Goal: Browse casually: Explore the website without a specific task or goal

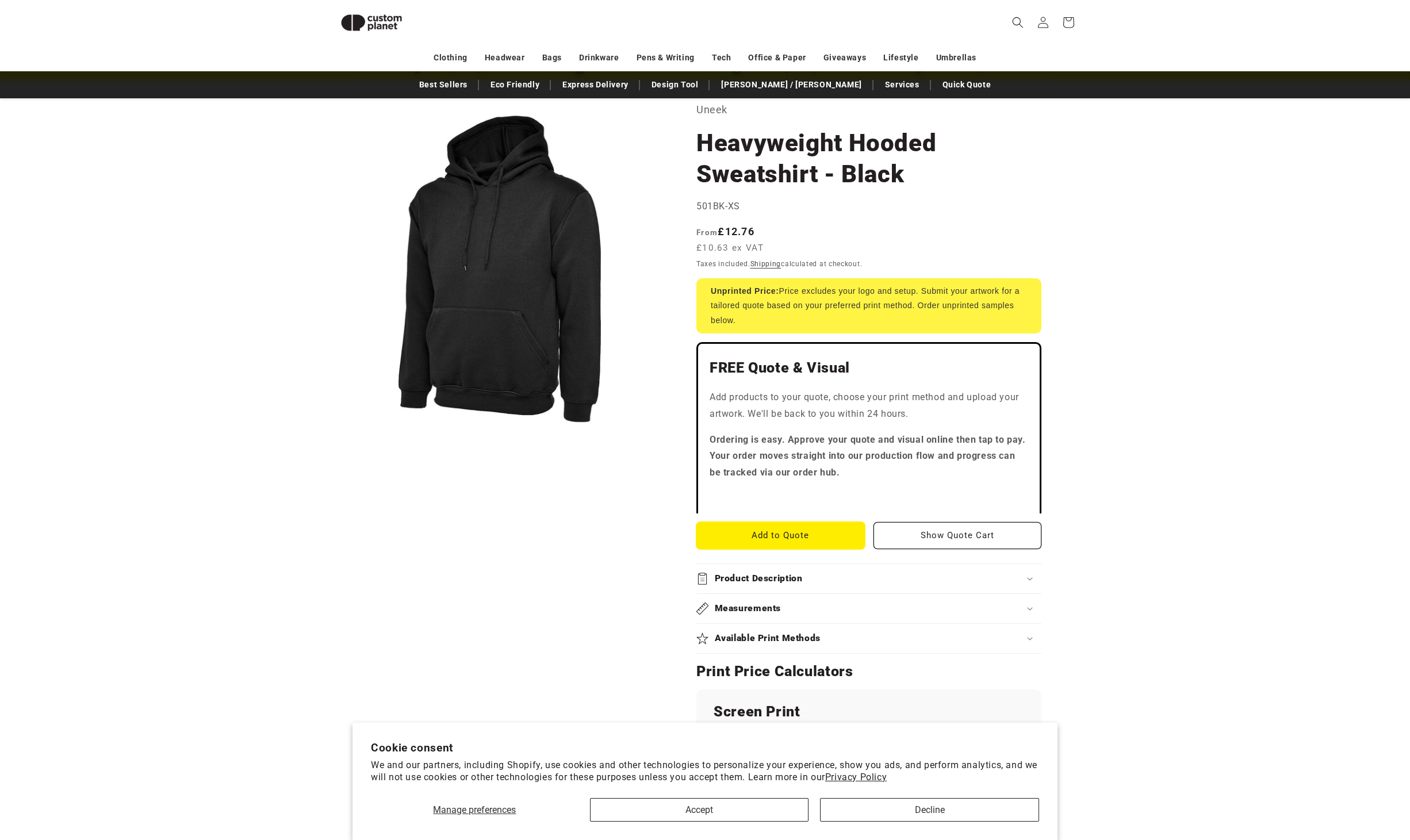
scroll to position [58, 0]
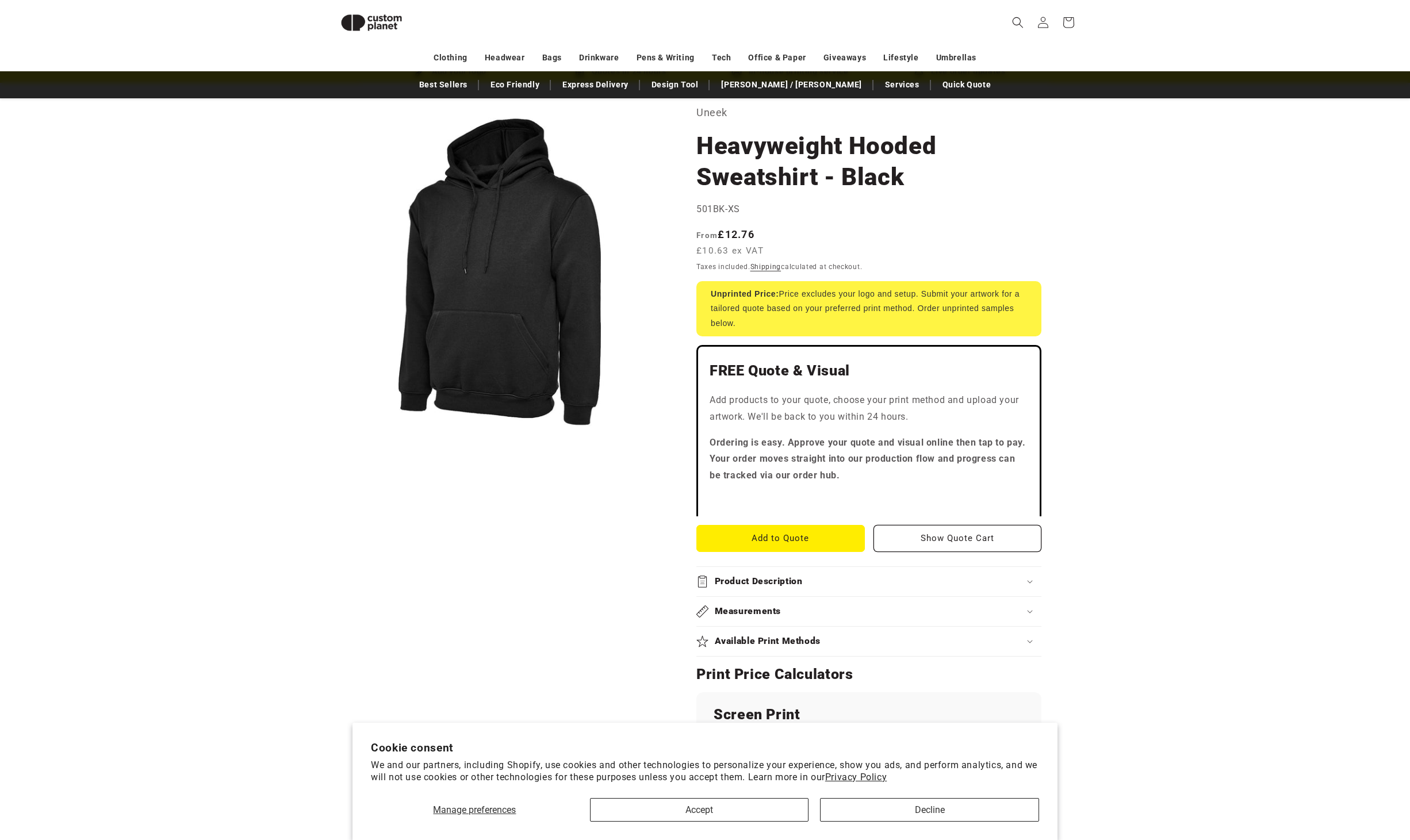
click at [740, 587] on h2 "Product Description" at bounding box center [758, 581] width 88 height 12
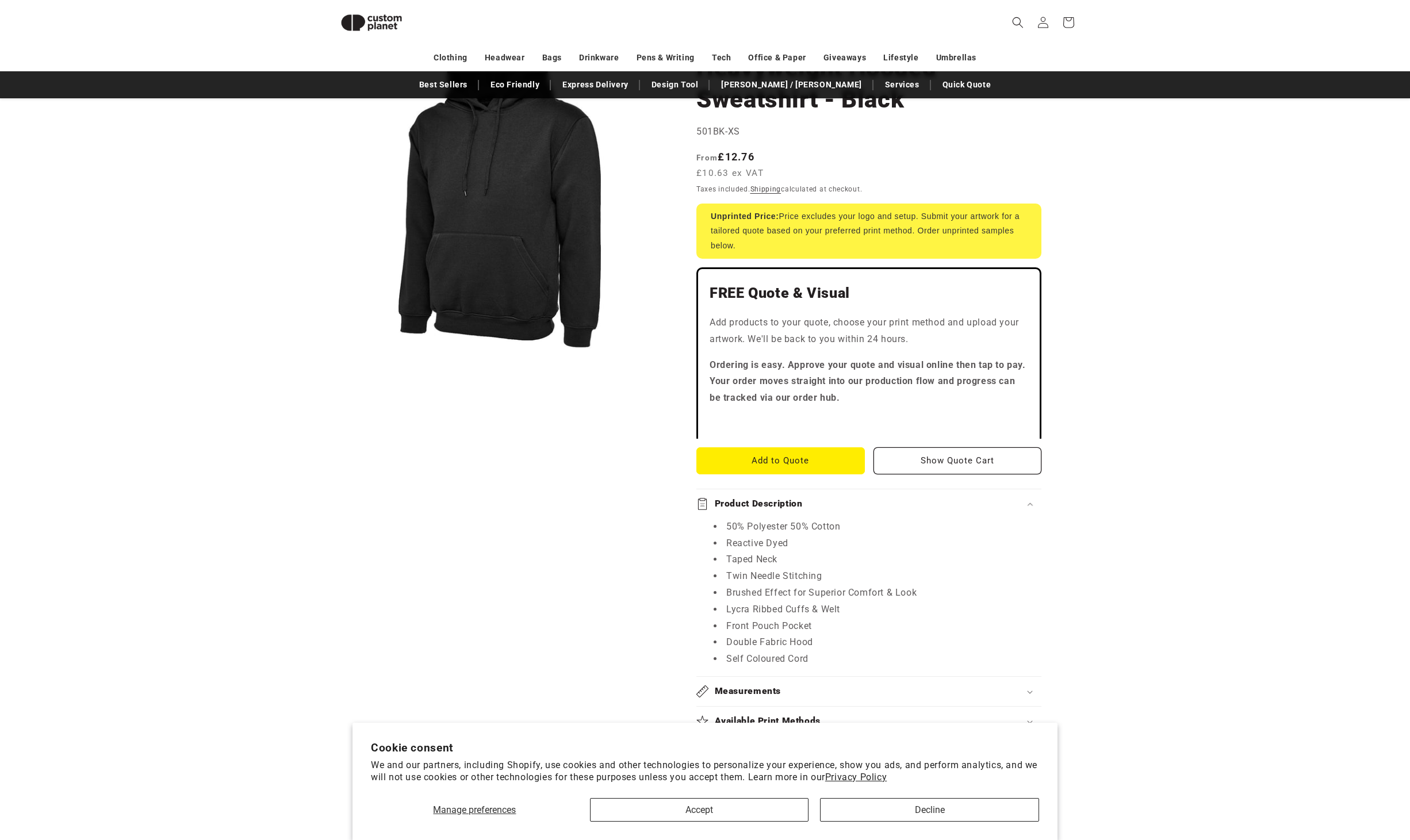
scroll to position [230, 0]
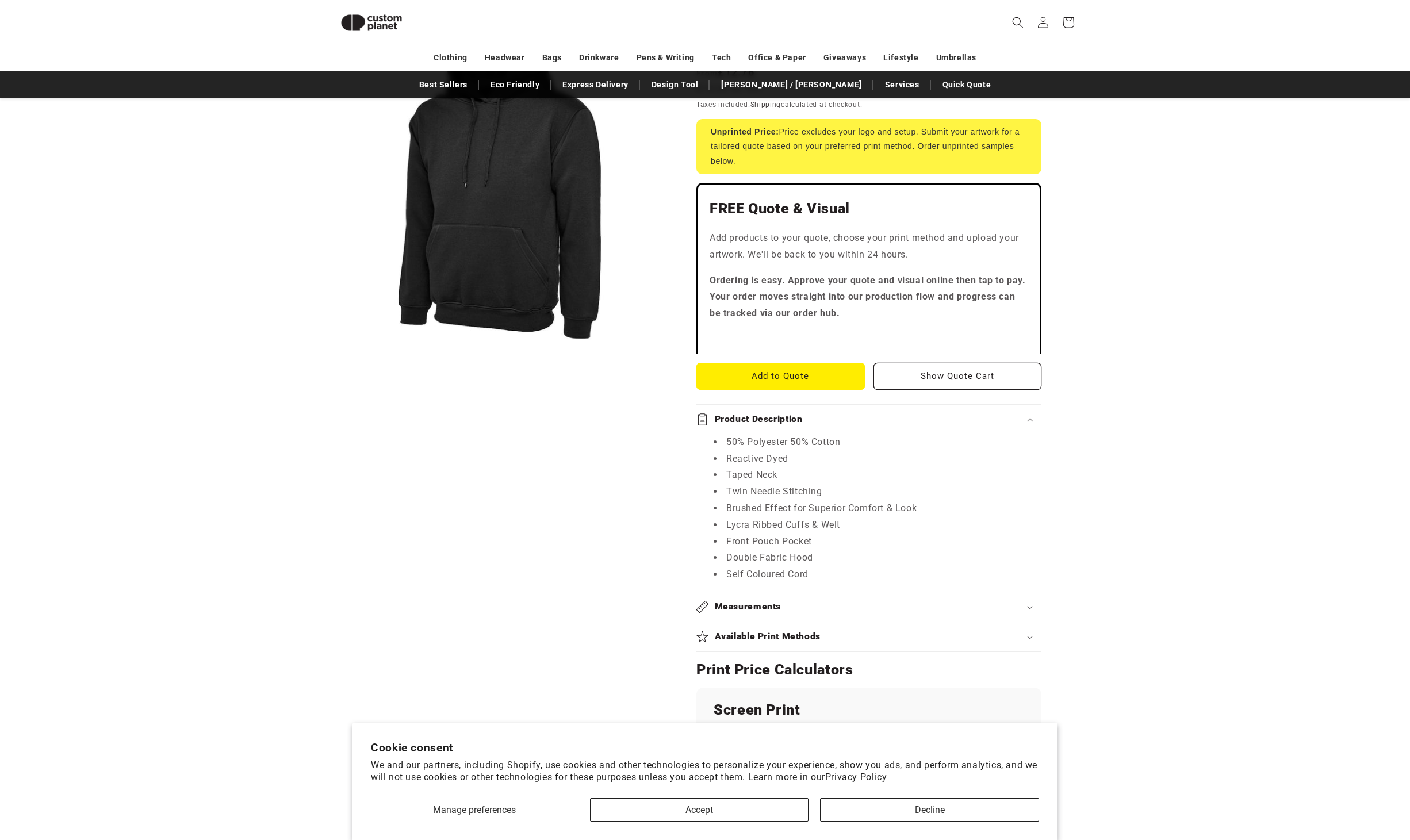
click at [758, 608] on h2 "Measurements" at bounding box center [748, 606] width 67 height 12
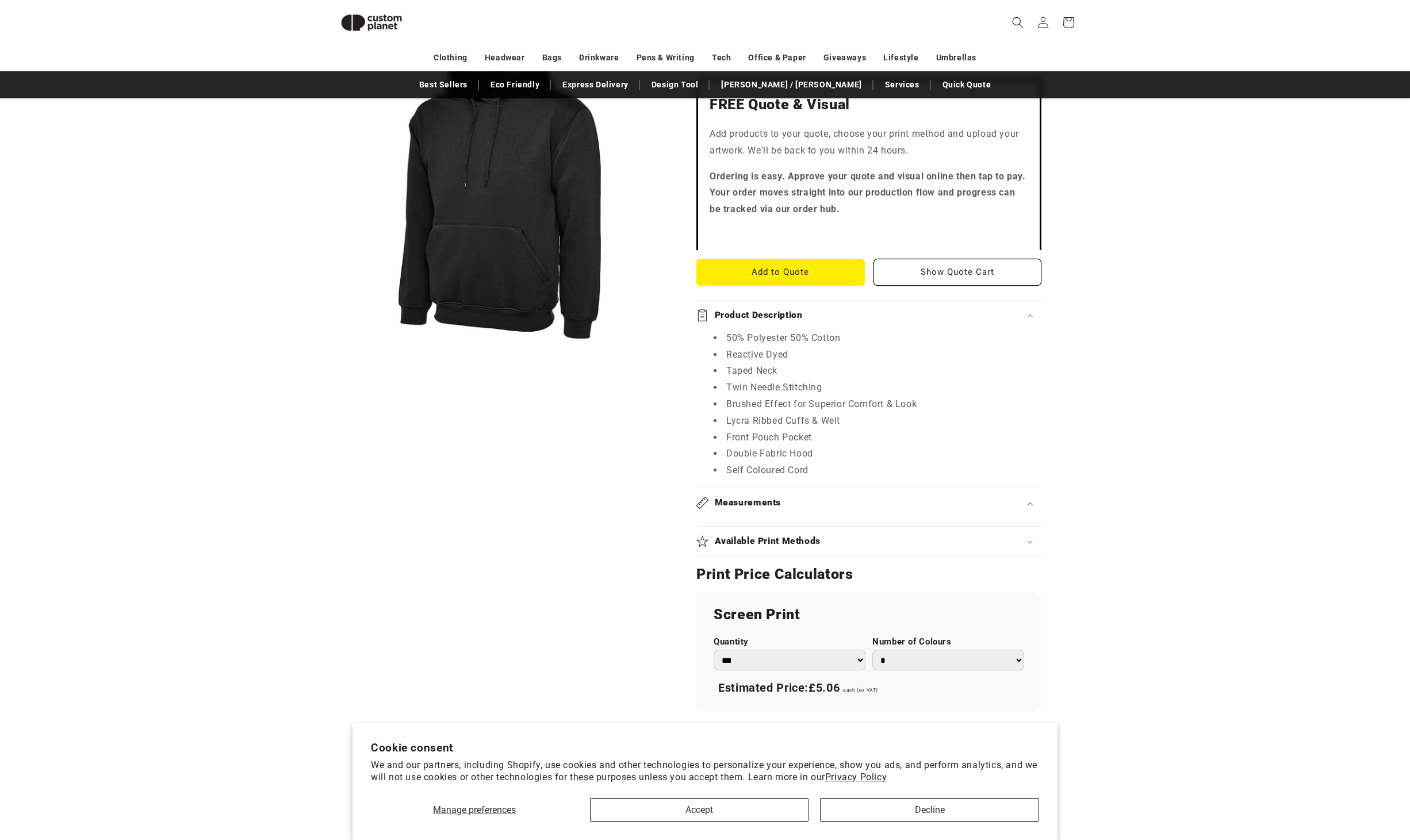
click at [767, 548] on summary "Available Print Methods" at bounding box center [869, 541] width 345 height 29
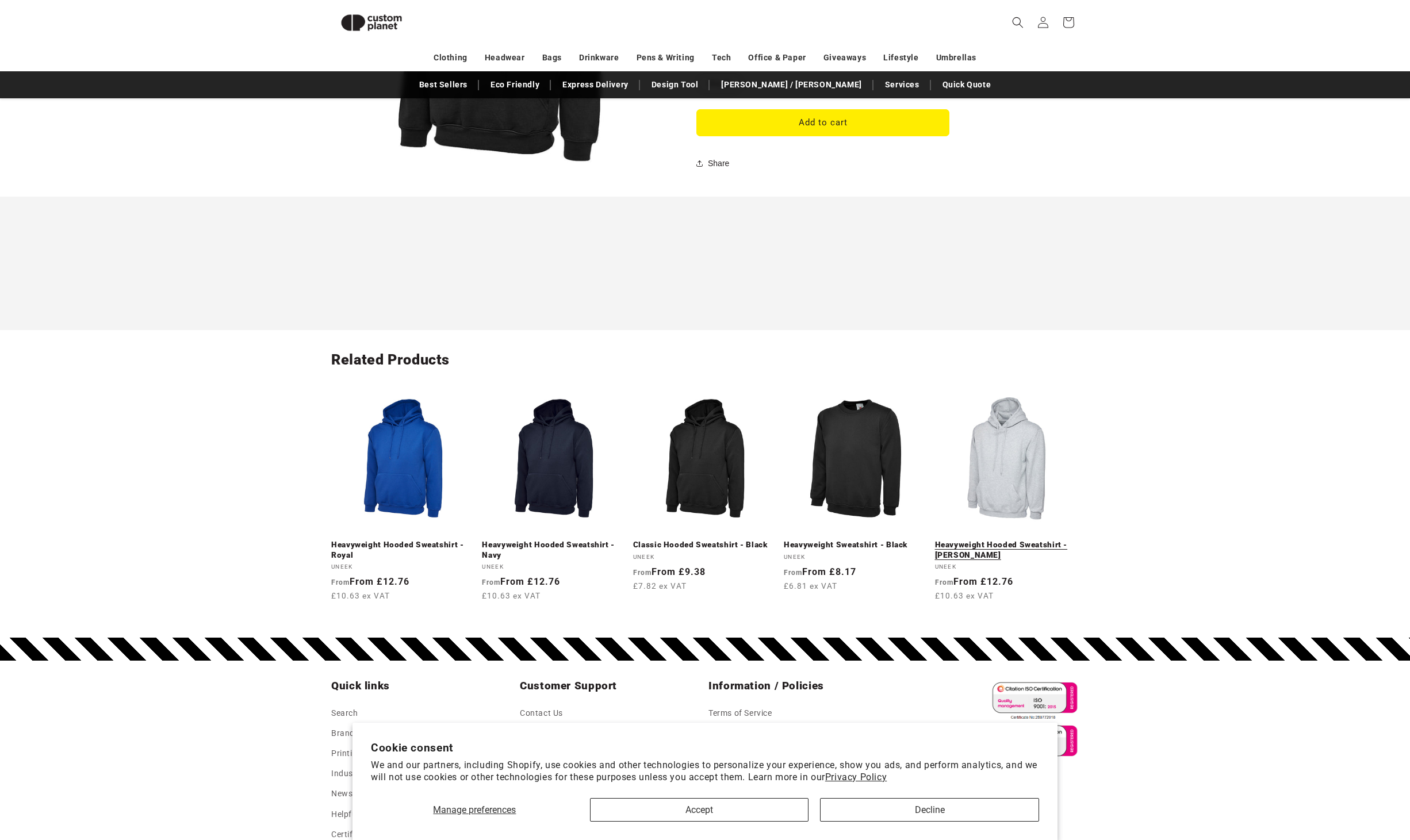
scroll to position [1453, 0]
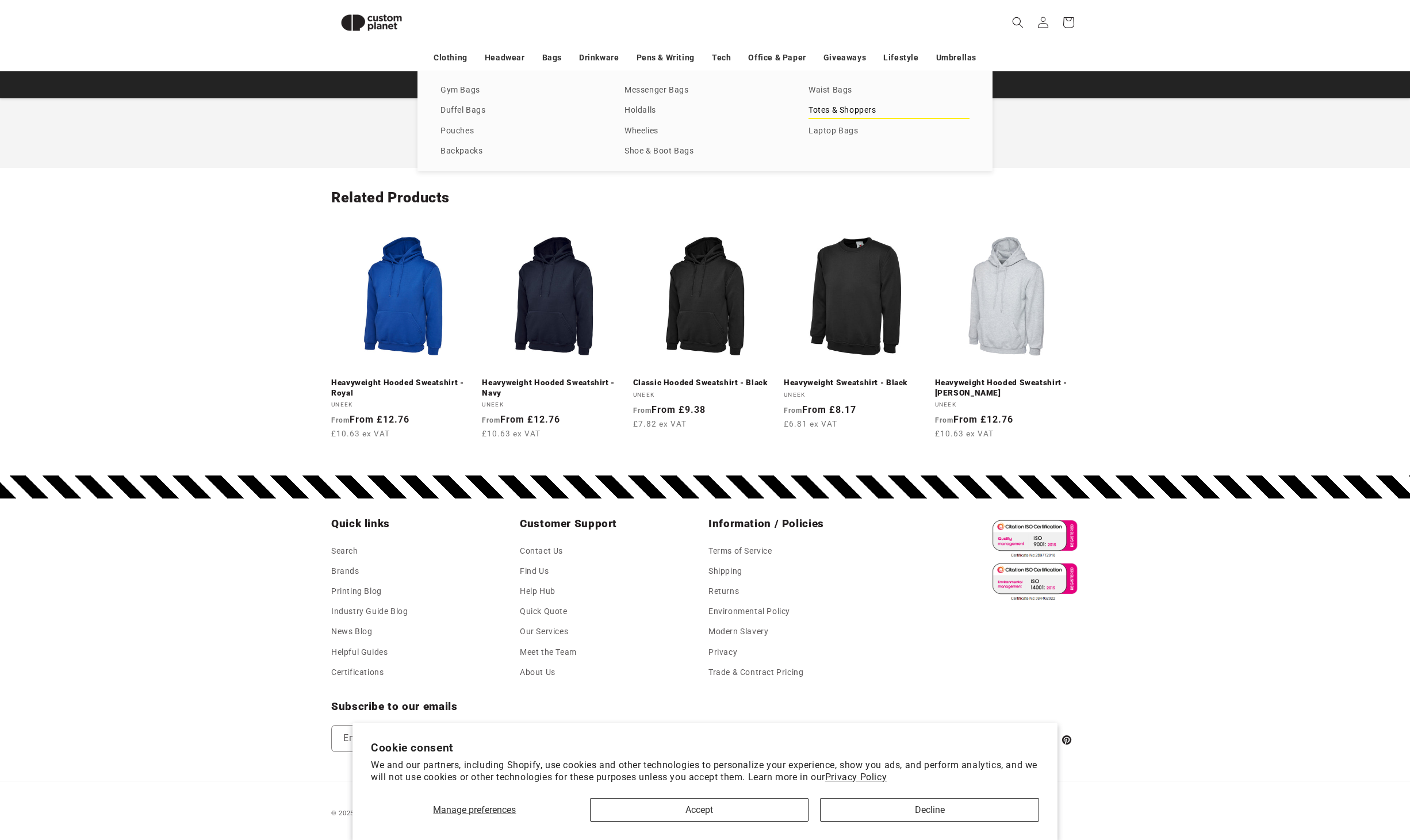
click at [823, 114] on link "Totes & Shoppers" at bounding box center [889, 111] width 161 height 16
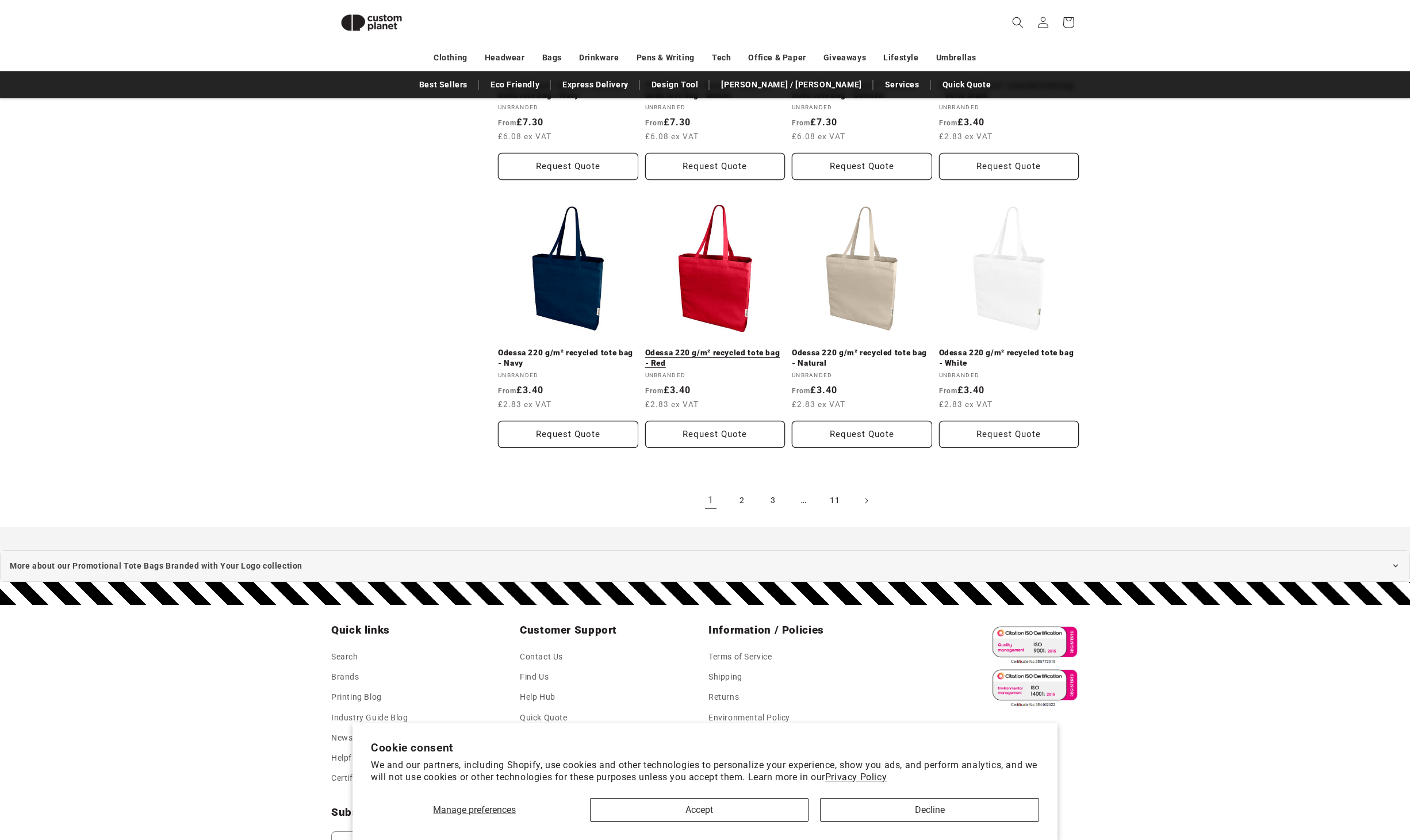
scroll to position [1122, 0]
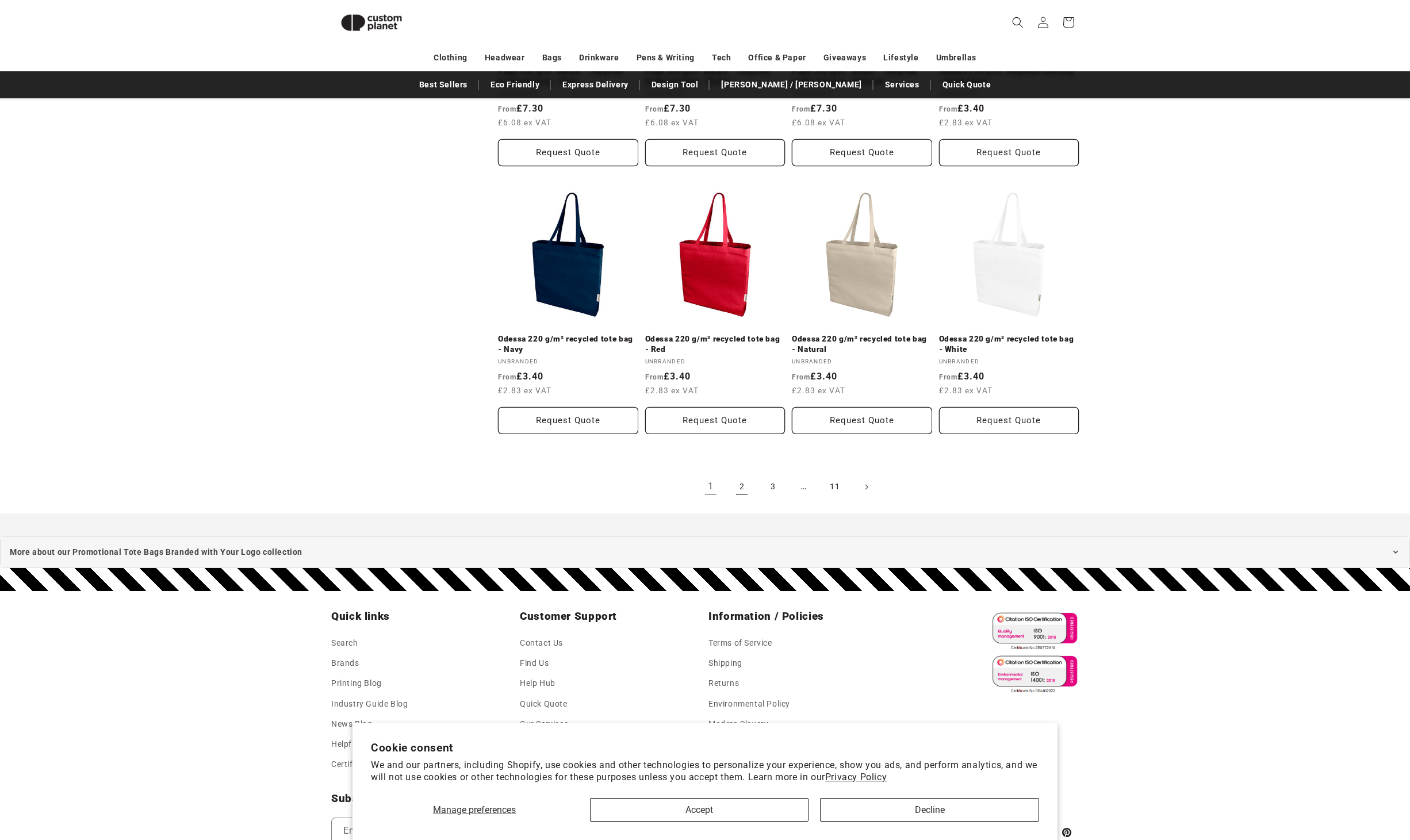
click at [752, 480] on link "2" at bounding box center [741, 486] width 25 height 25
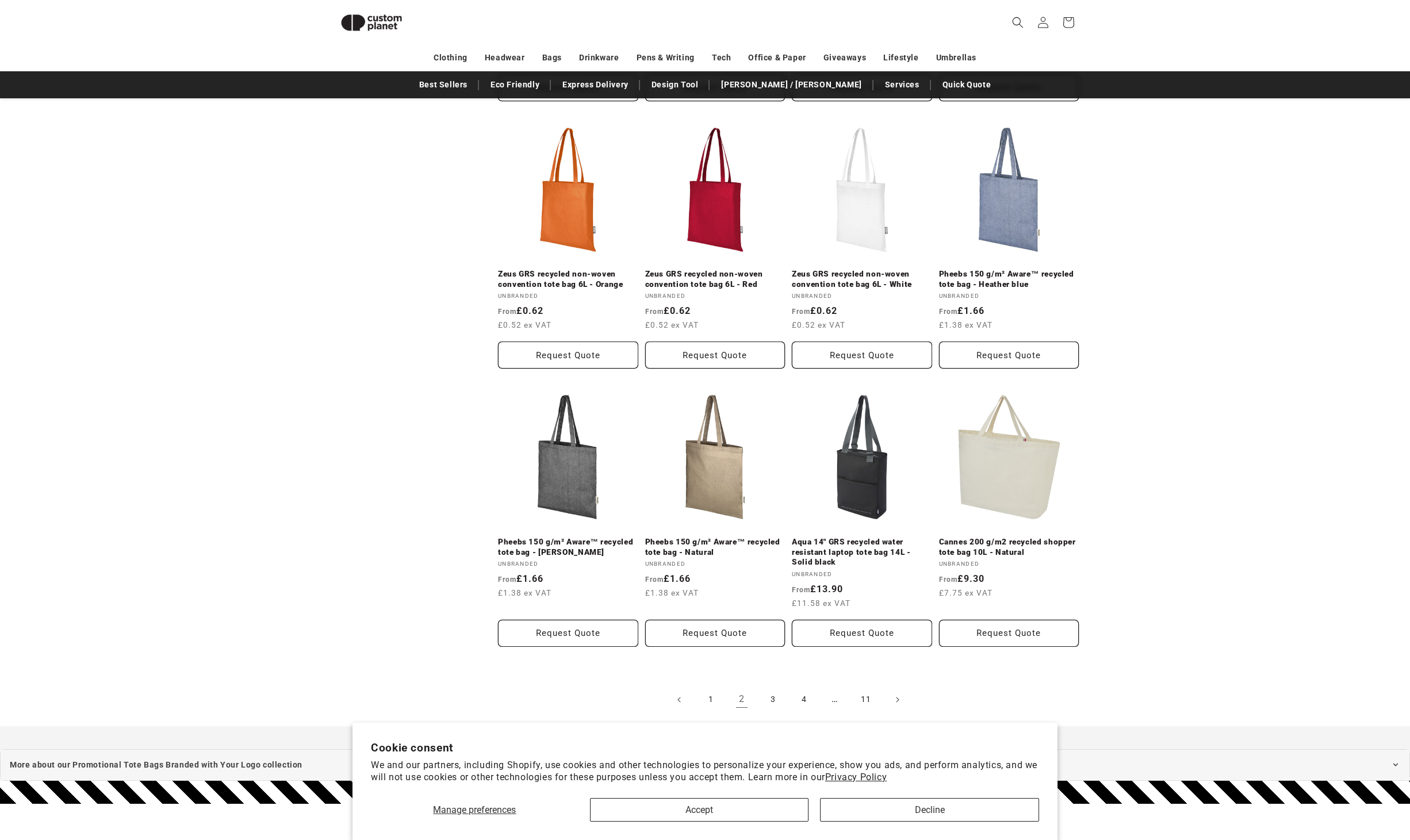
scroll to position [948, 0]
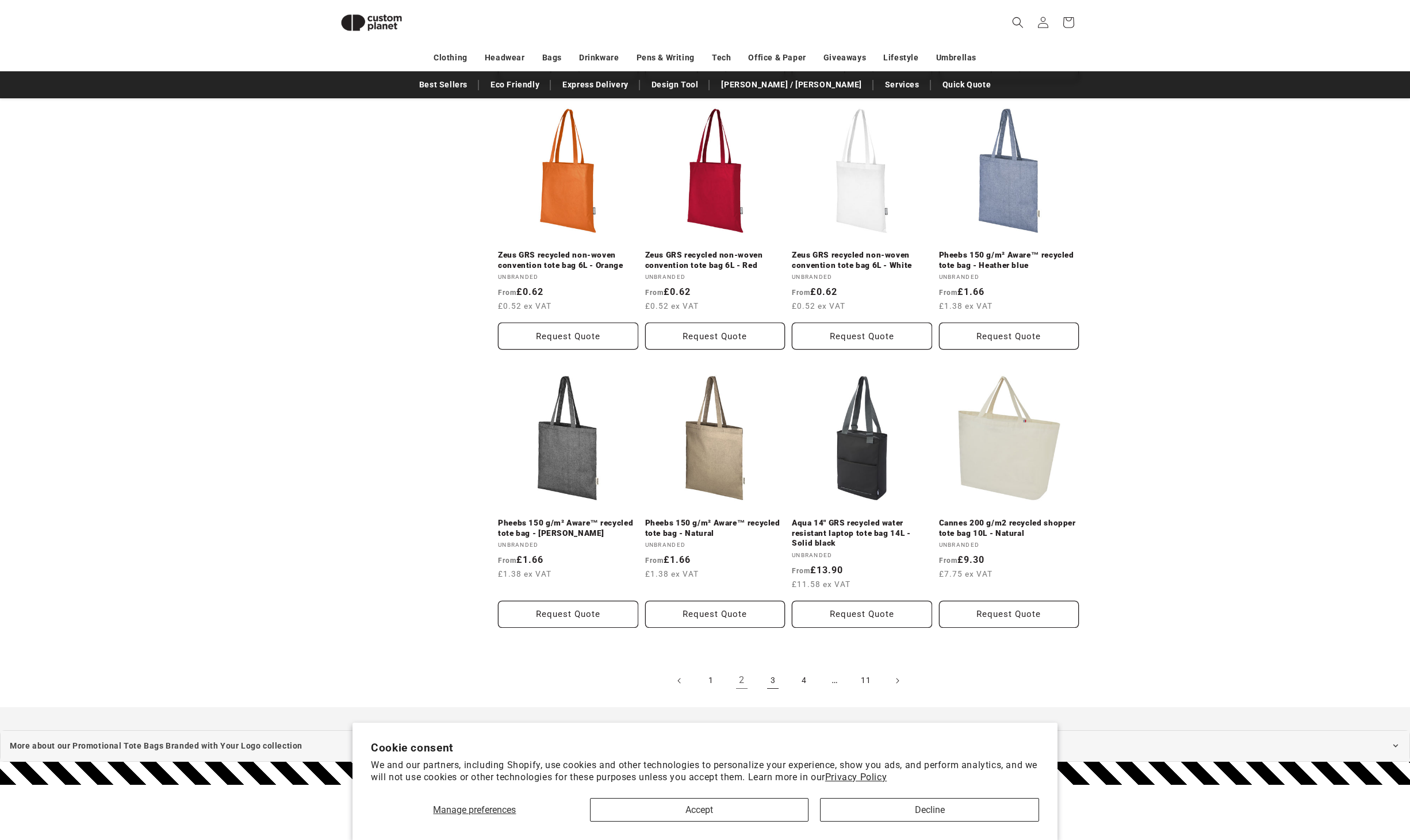
click at [784, 684] on link "3" at bounding box center [772, 680] width 25 height 25
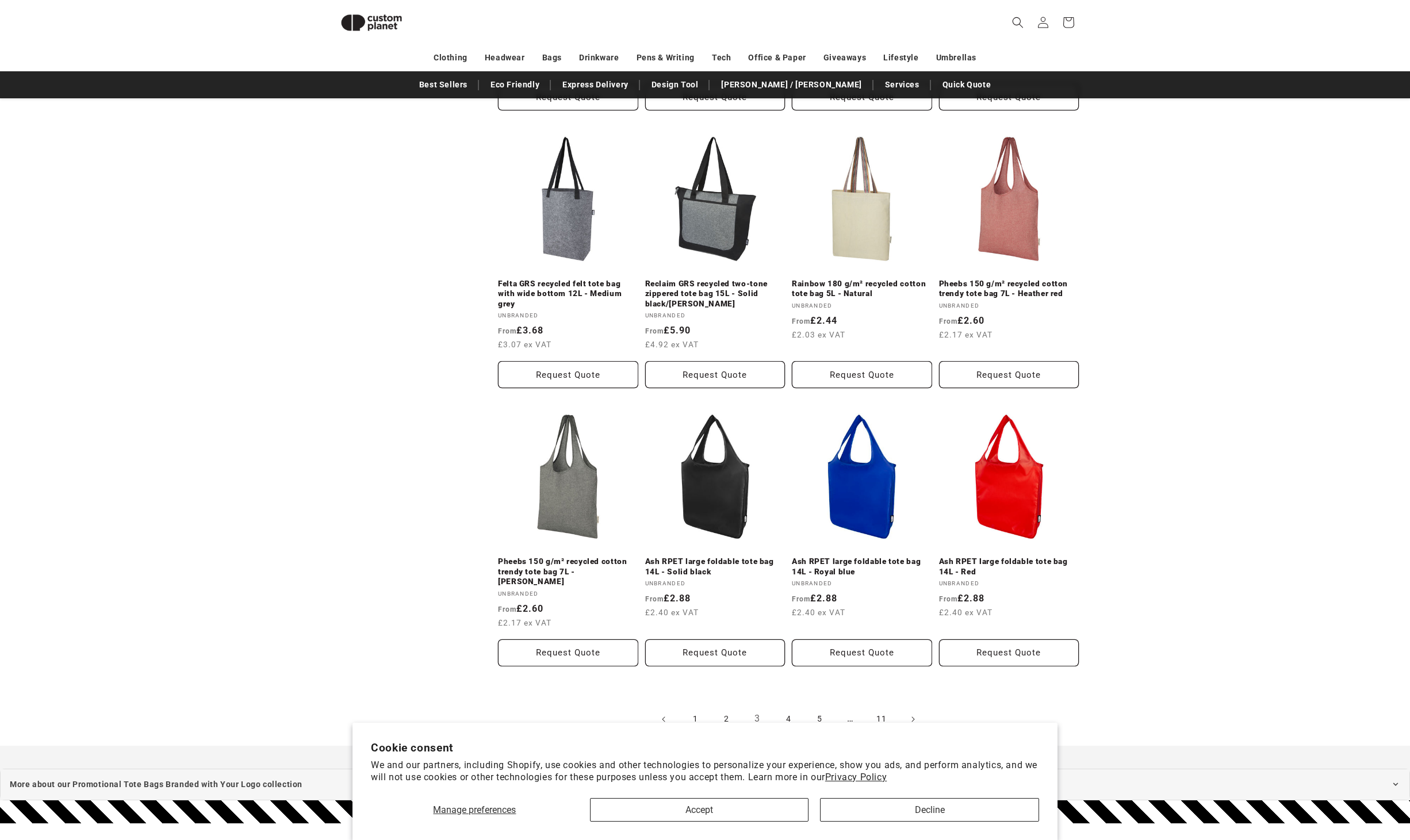
scroll to position [933, 0]
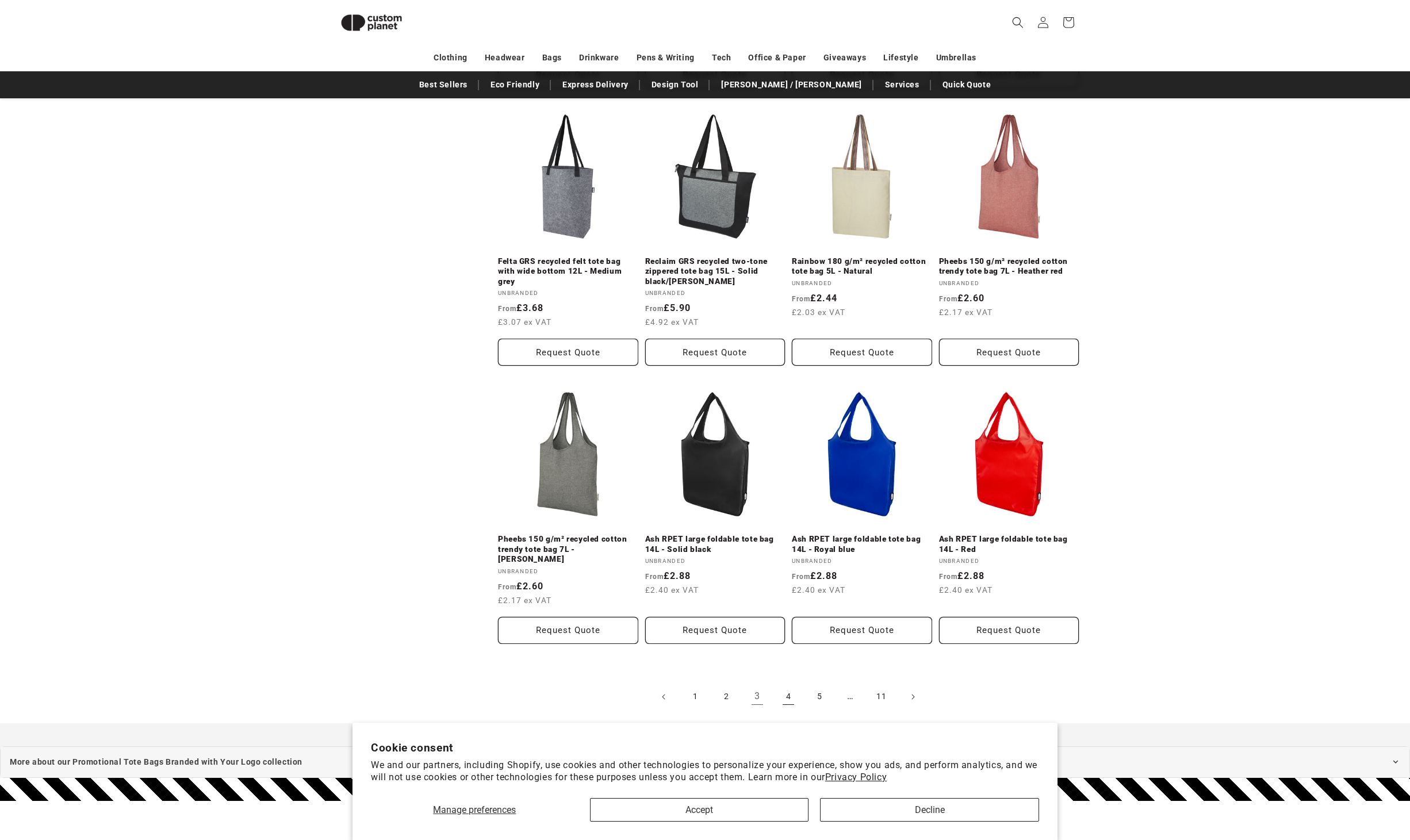
click at [796, 693] on link "4" at bounding box center [788, 696] width 25 height 25
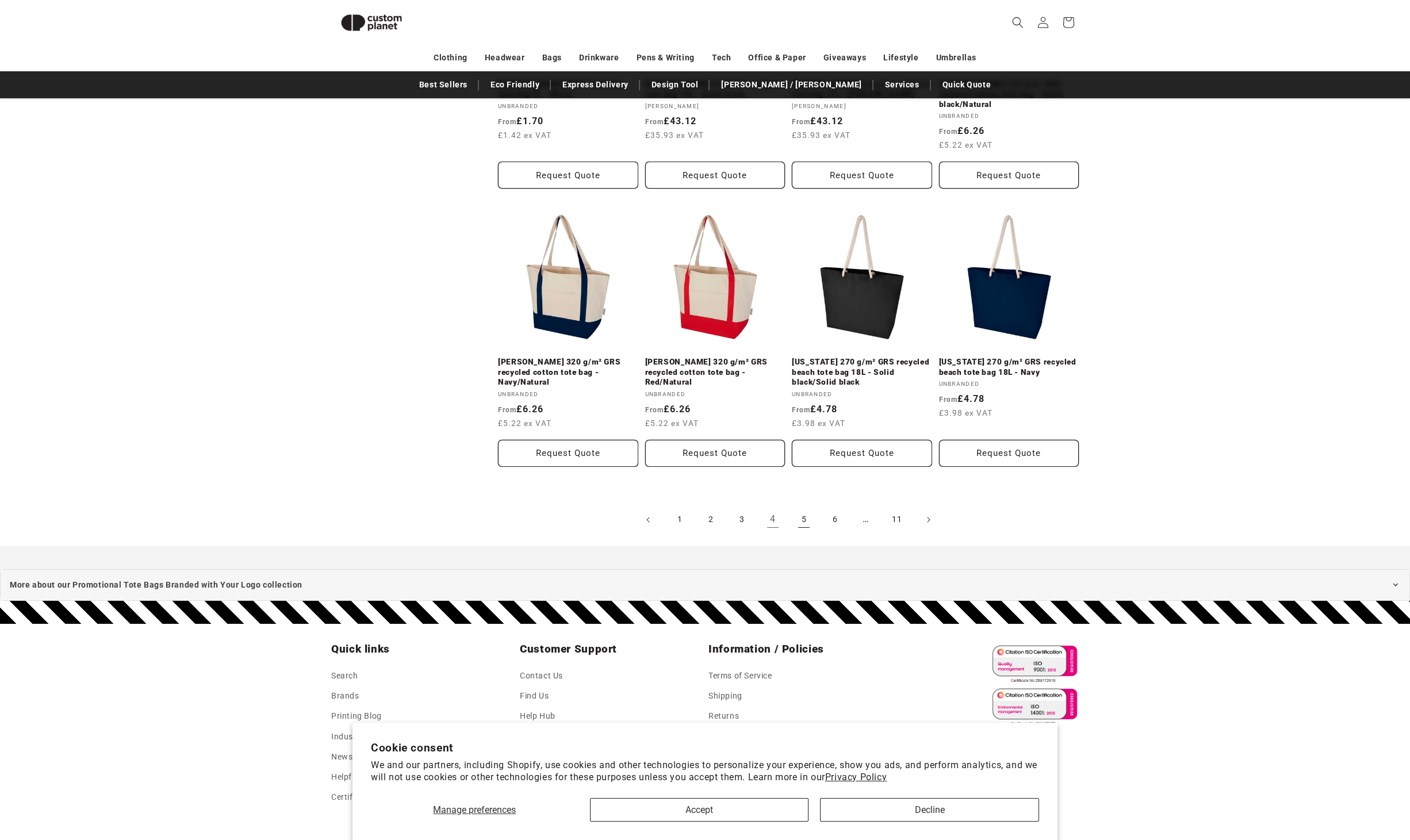
scroll to position [1109, 0]
click at [812, 508] on link "5" at bounding box center [803, 520] width 25 height 25
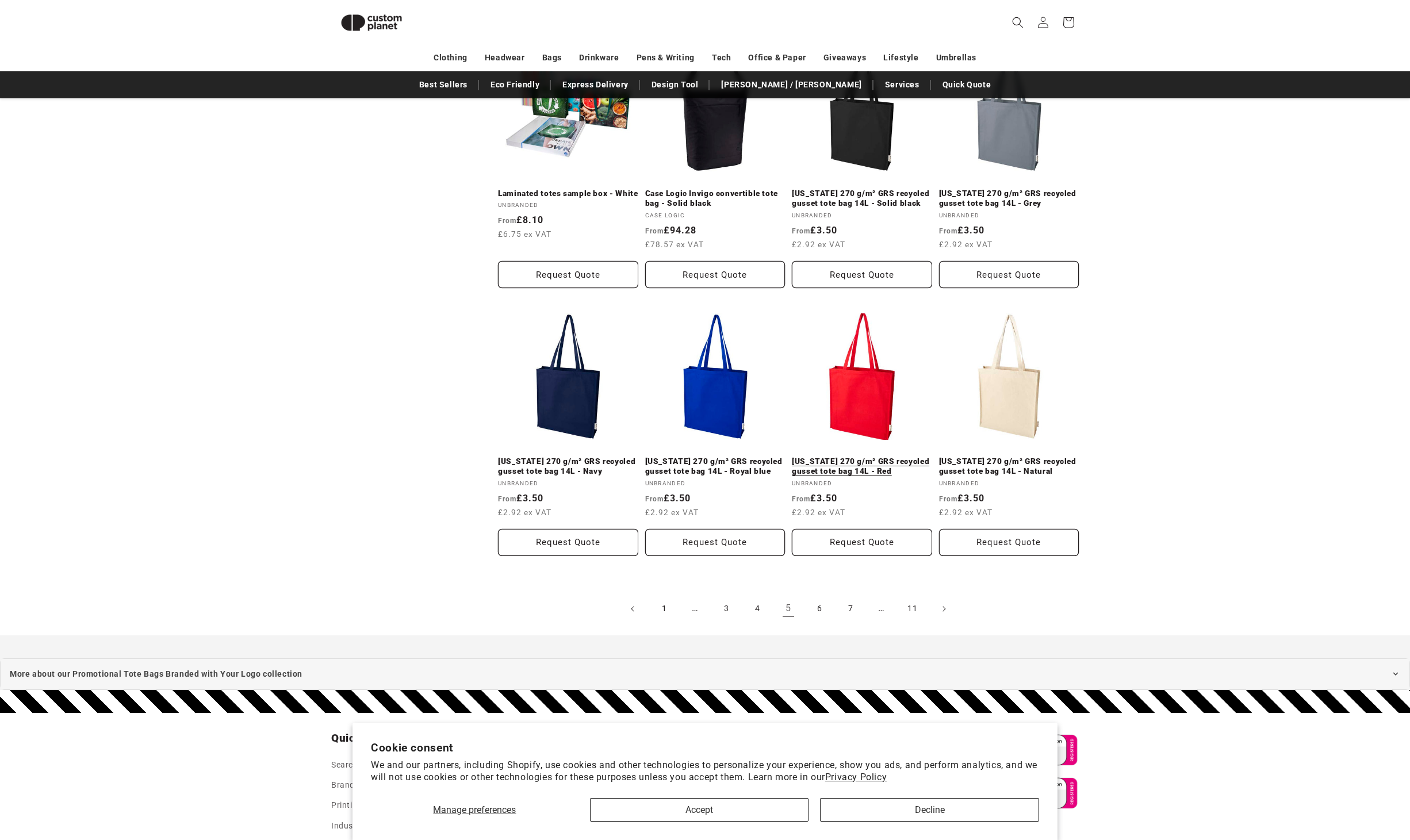
scroll to position [1084, 0]
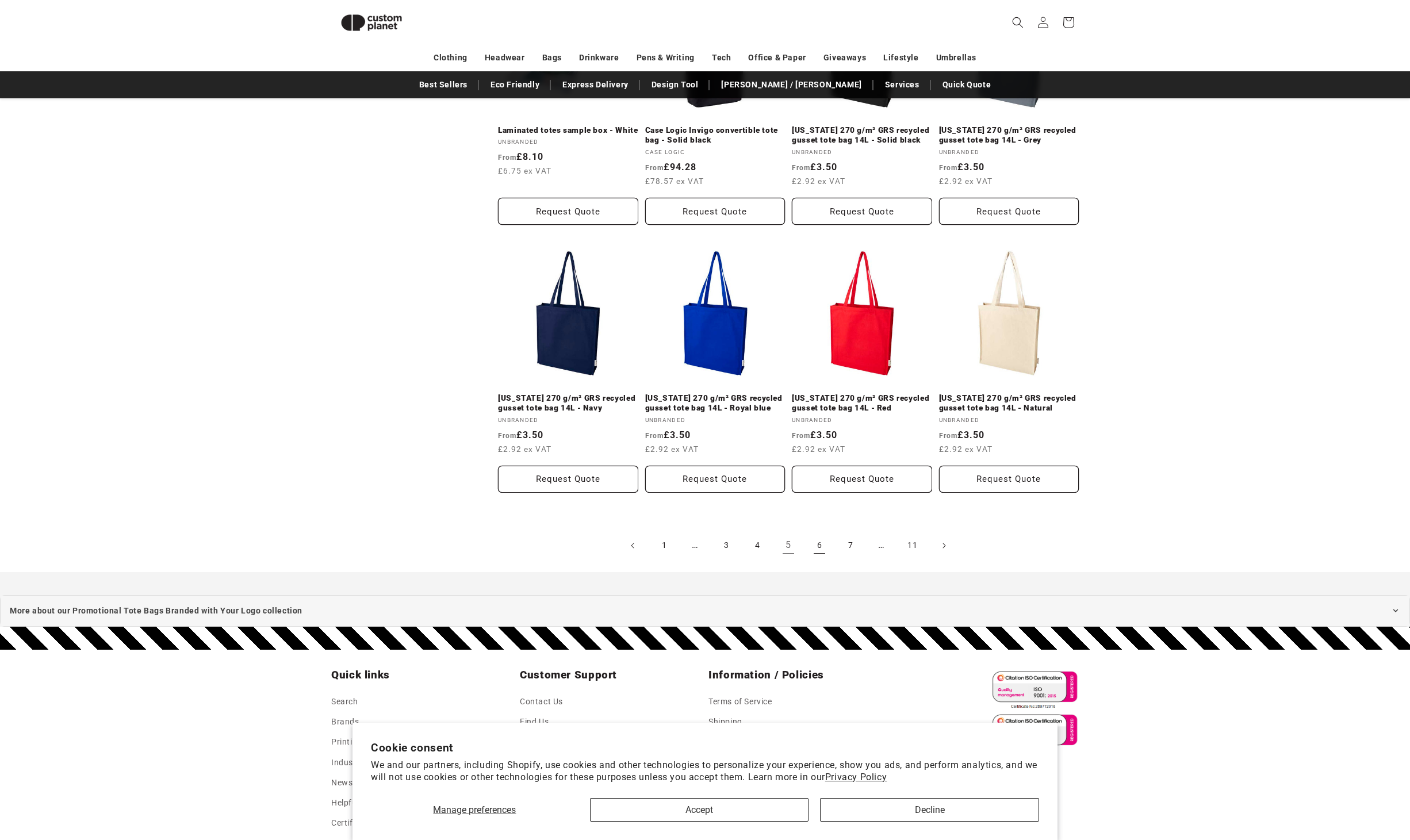
click at [819, 548] on link "6" at bounding box center [819, 545] width 25 height 25
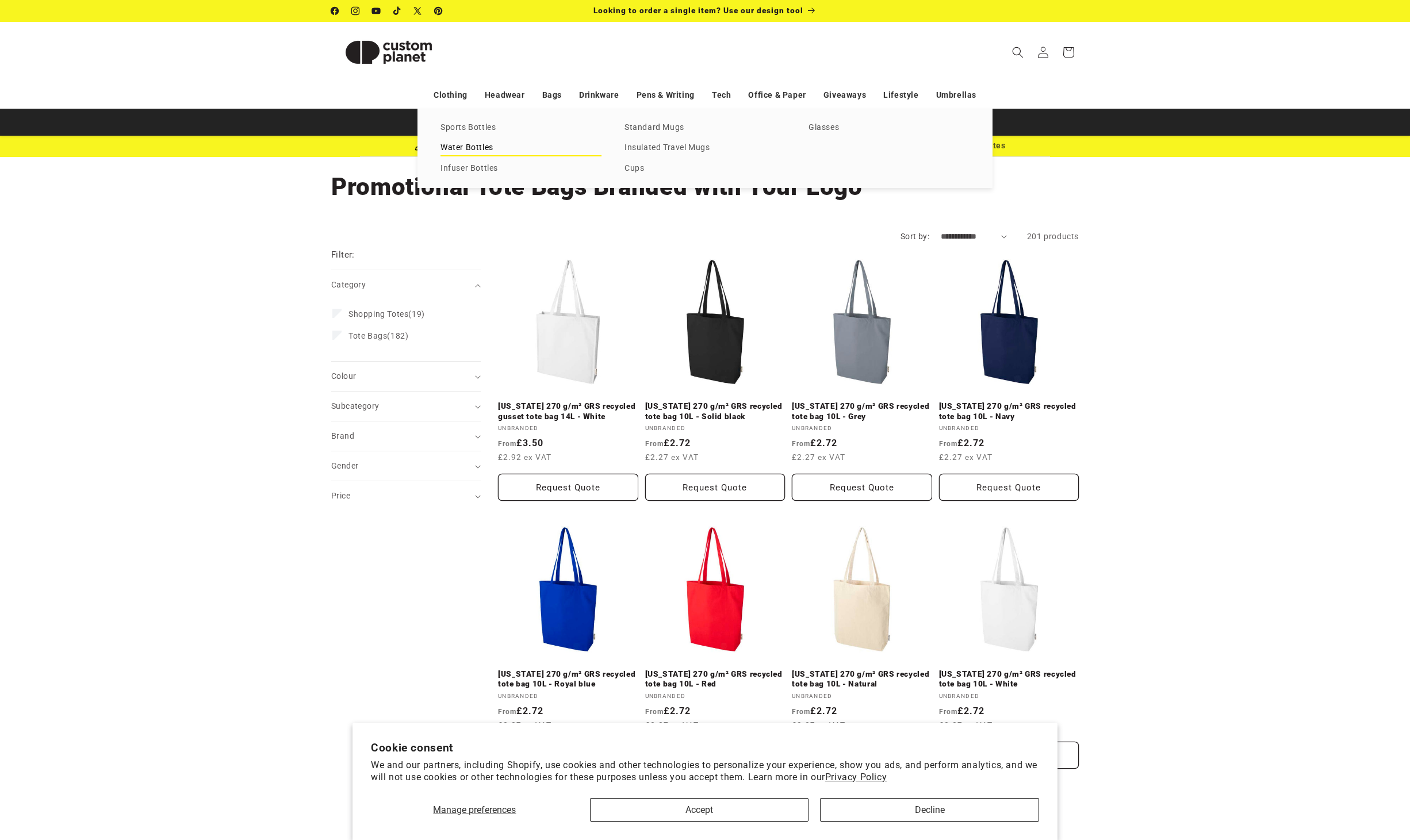
click at [528, 144] on link "Water Bottles" at bounding box center [521, 148] width 161 height 16
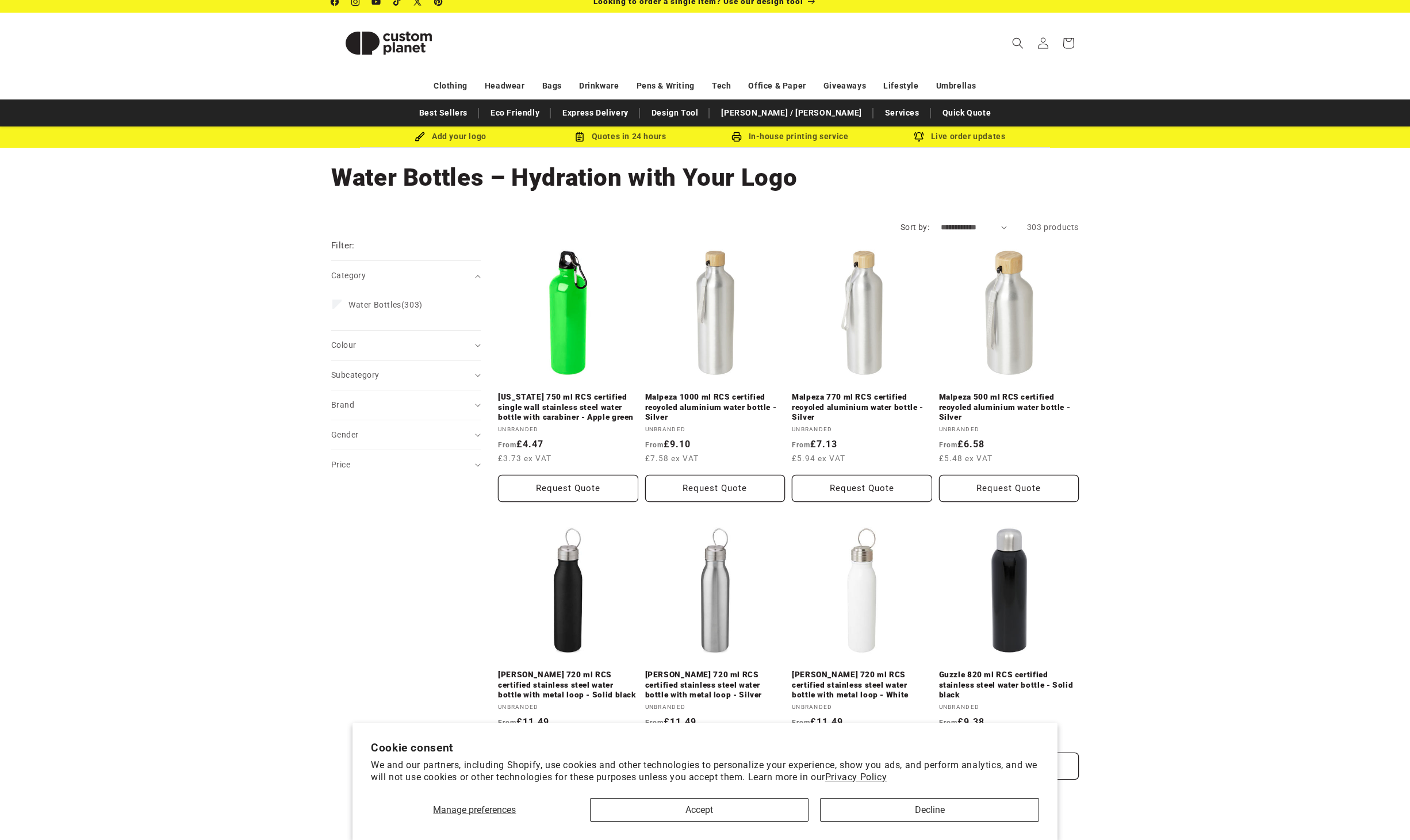
scroll to position [7, 0]
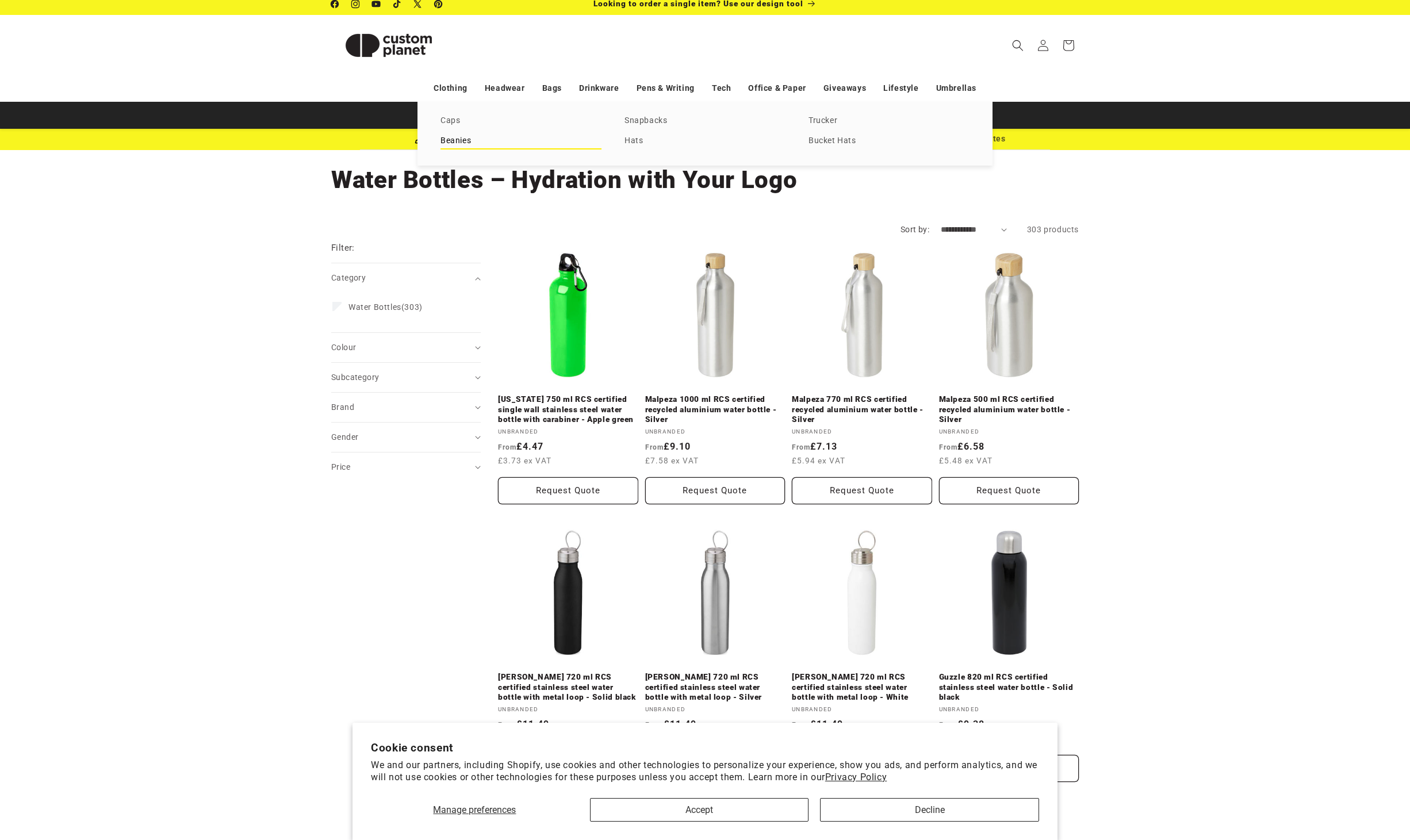
click at [454, 143] on link "Beanies" at bounding box center [521, 141] width 161 height 16
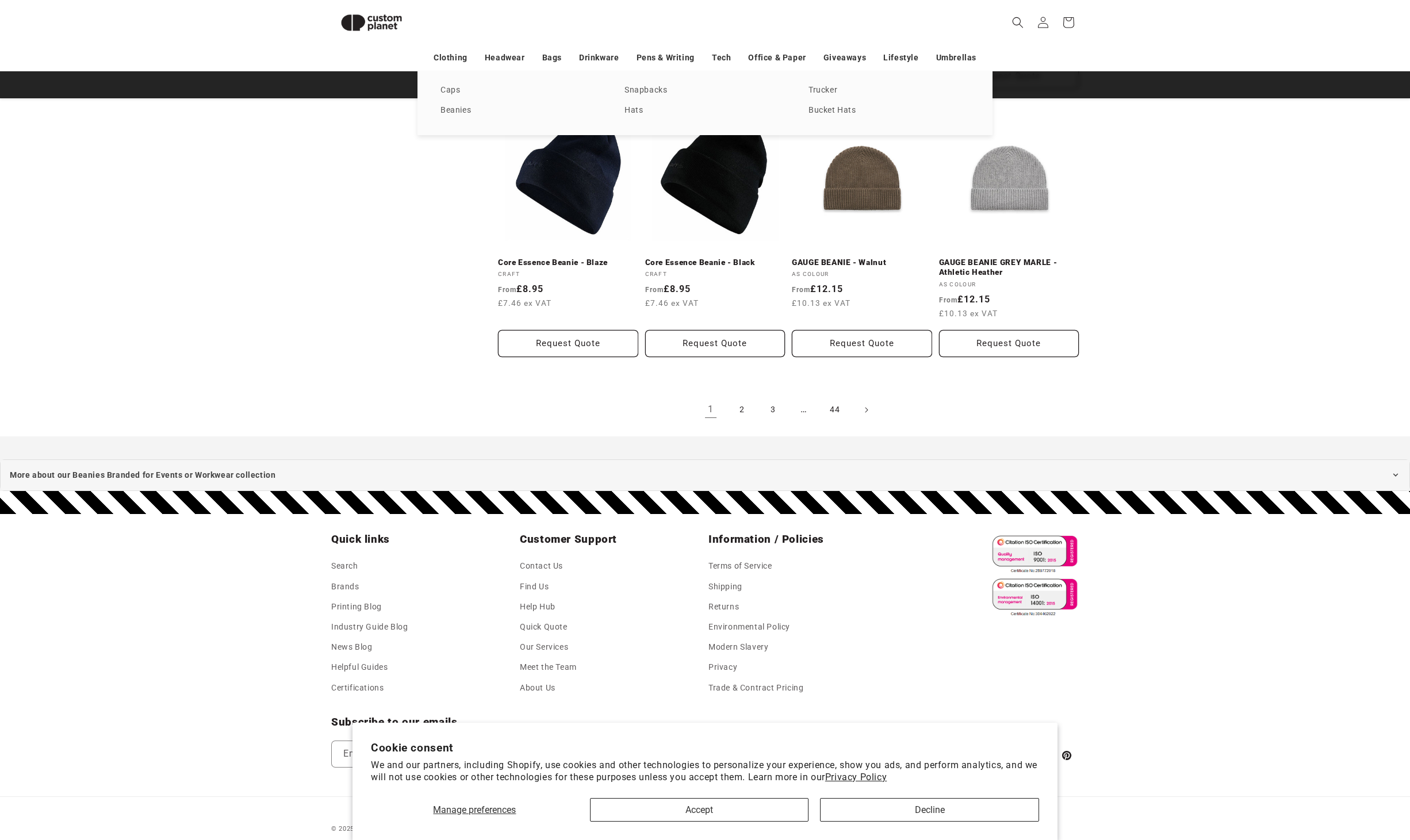
scroll to position [1167, 0]
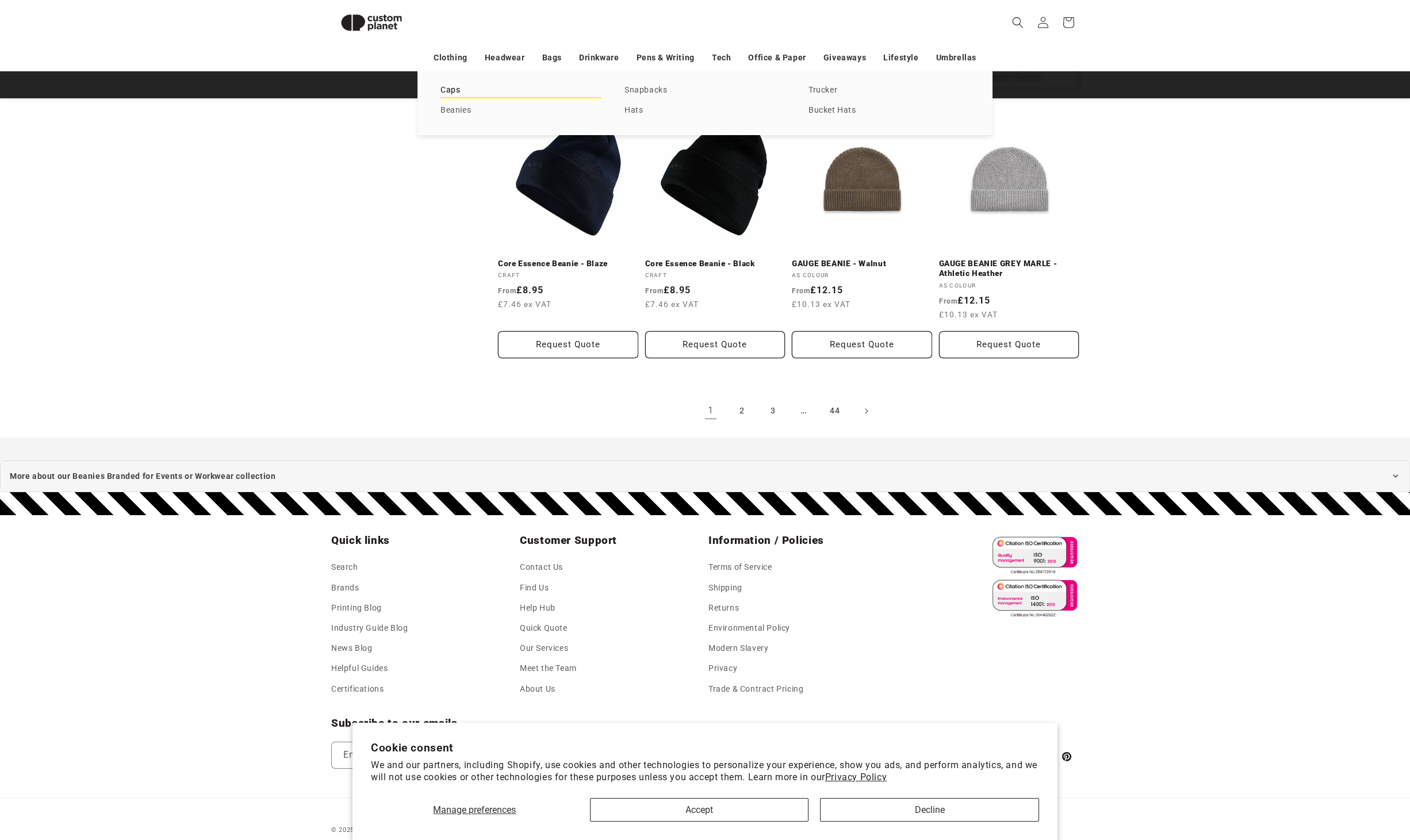
click at [554, 93] on link "Caps" at bounding box center [521, 91] width 161 height 16
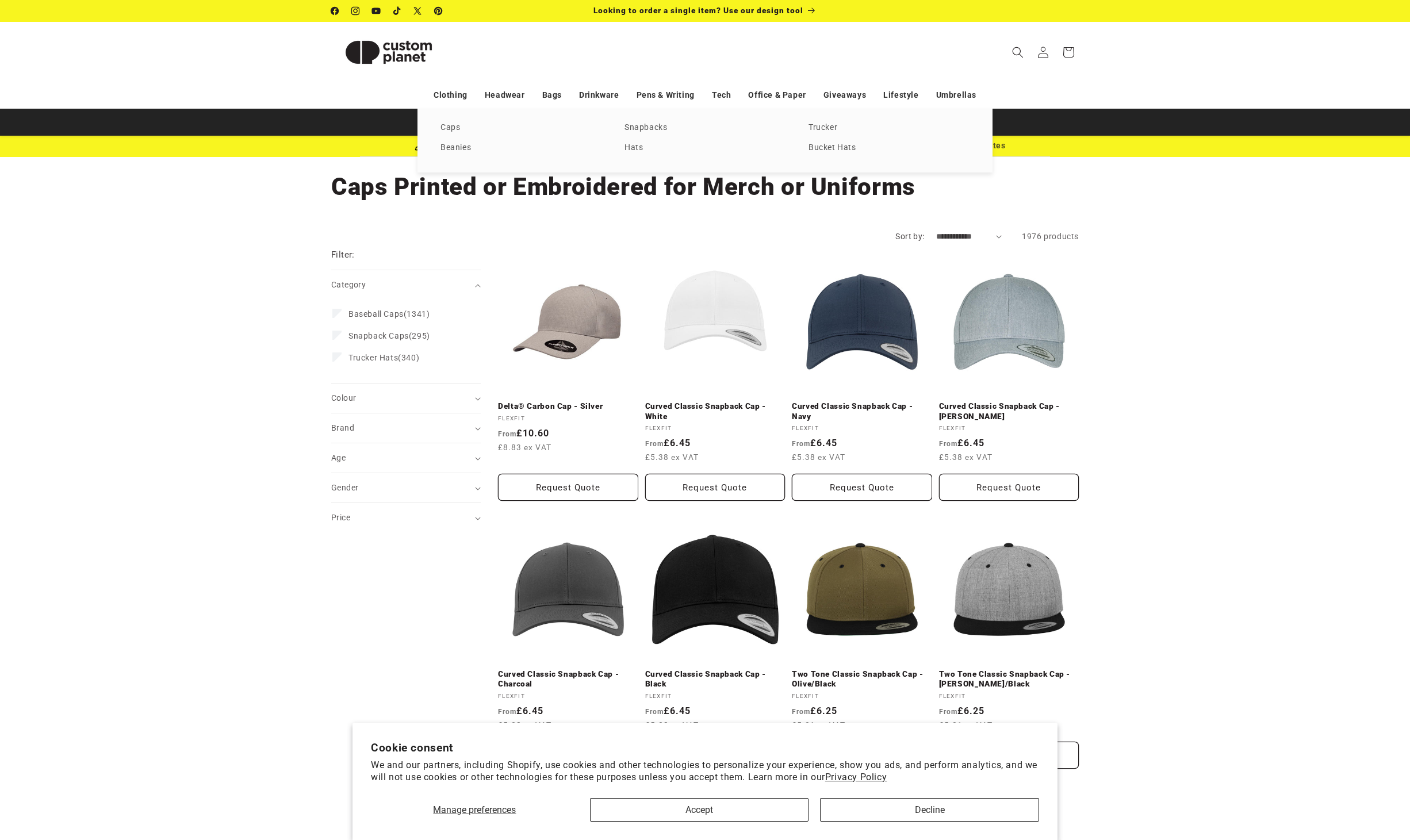
click at [884, 139] on div "Caps Beanies Snapbacks Hats Trucker Bucket Hats" at bounding box center [705, 140] width 575 height 63
click at [884, 148] on link "Bucket Hats" at bounding box center [889, 148] width 161 height 16
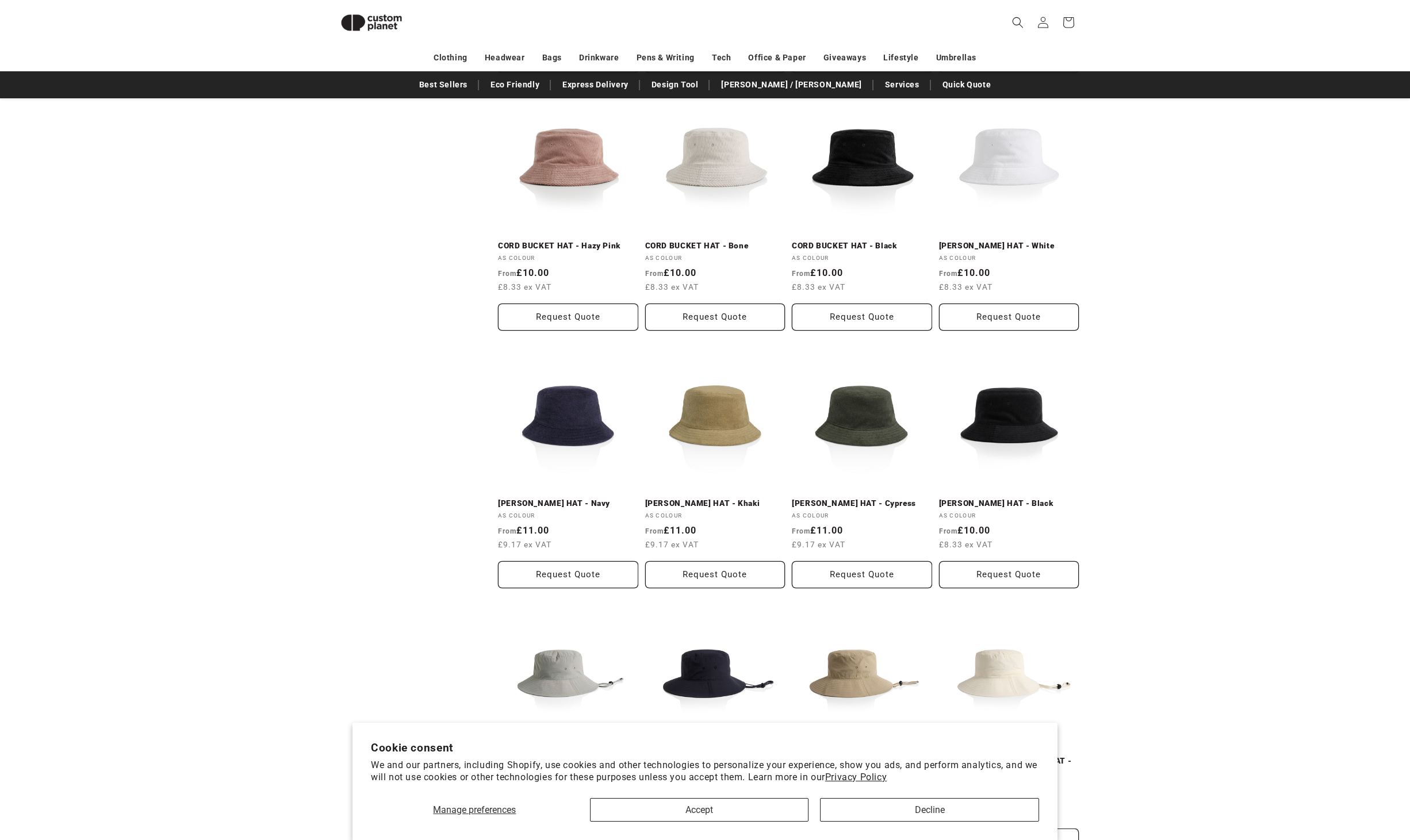
scroll to position [665, 0]
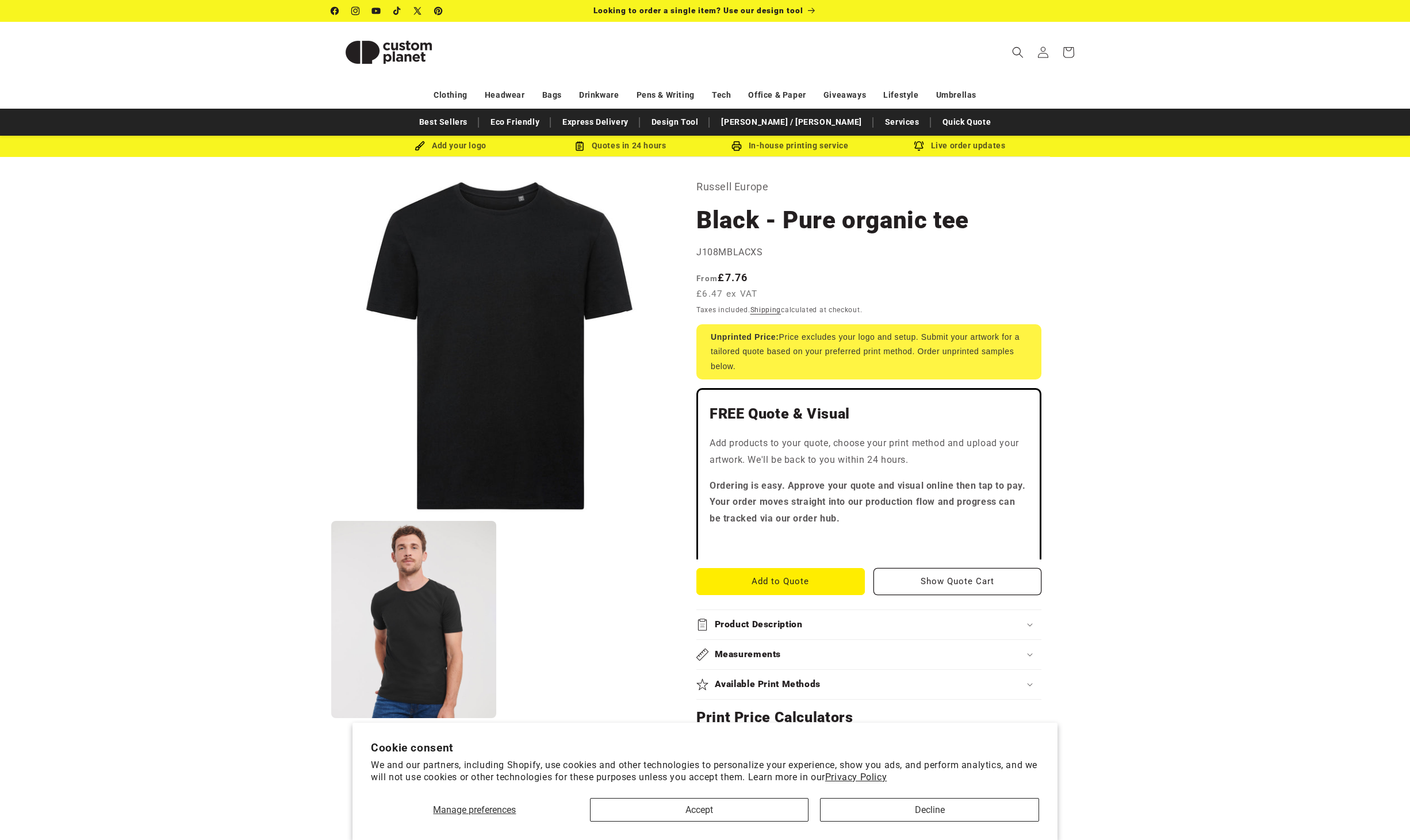
scroll to position [16, 0]
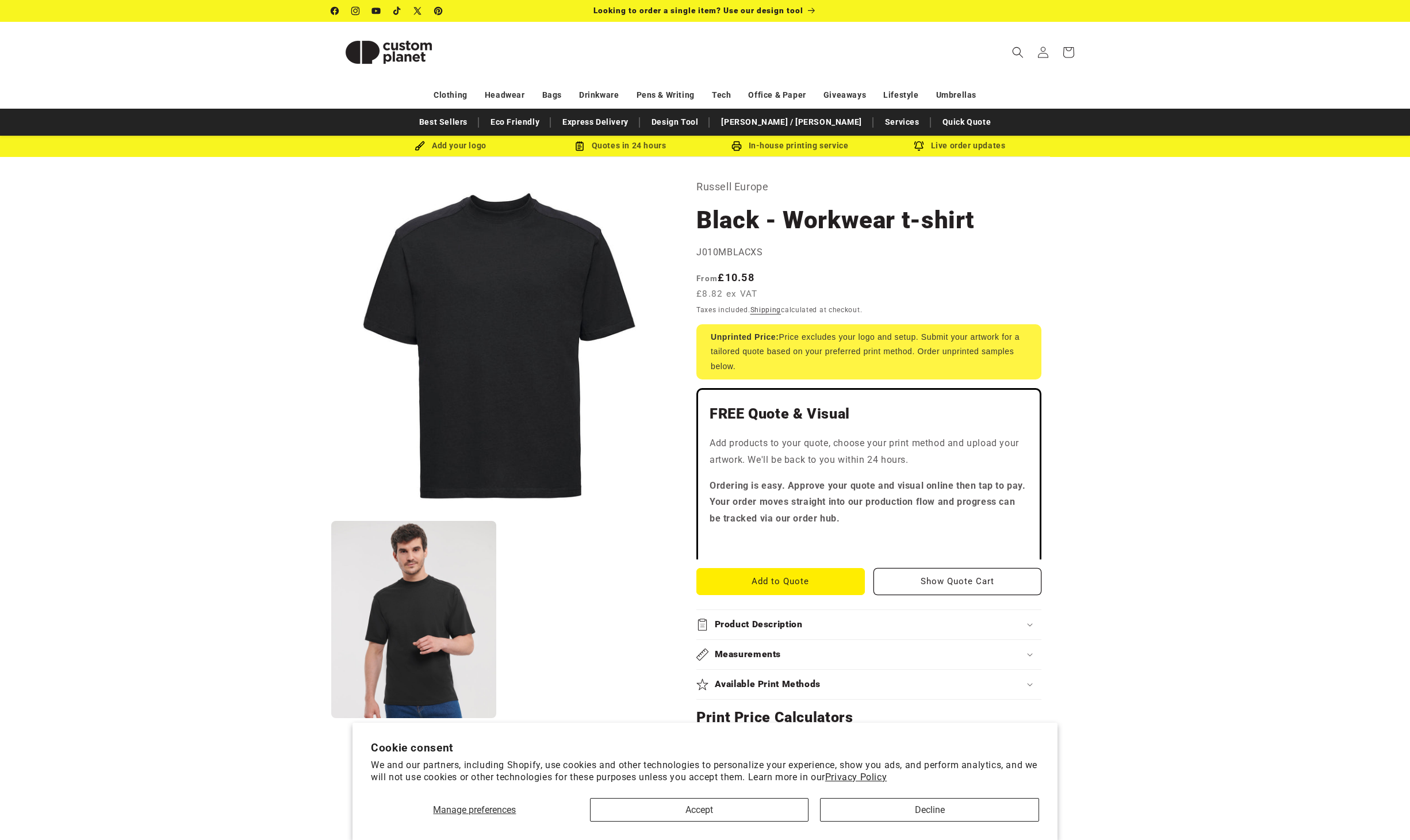
click at [896, 633] on summary "Product Description" at bounding box center [869, 624] width 345 height 29
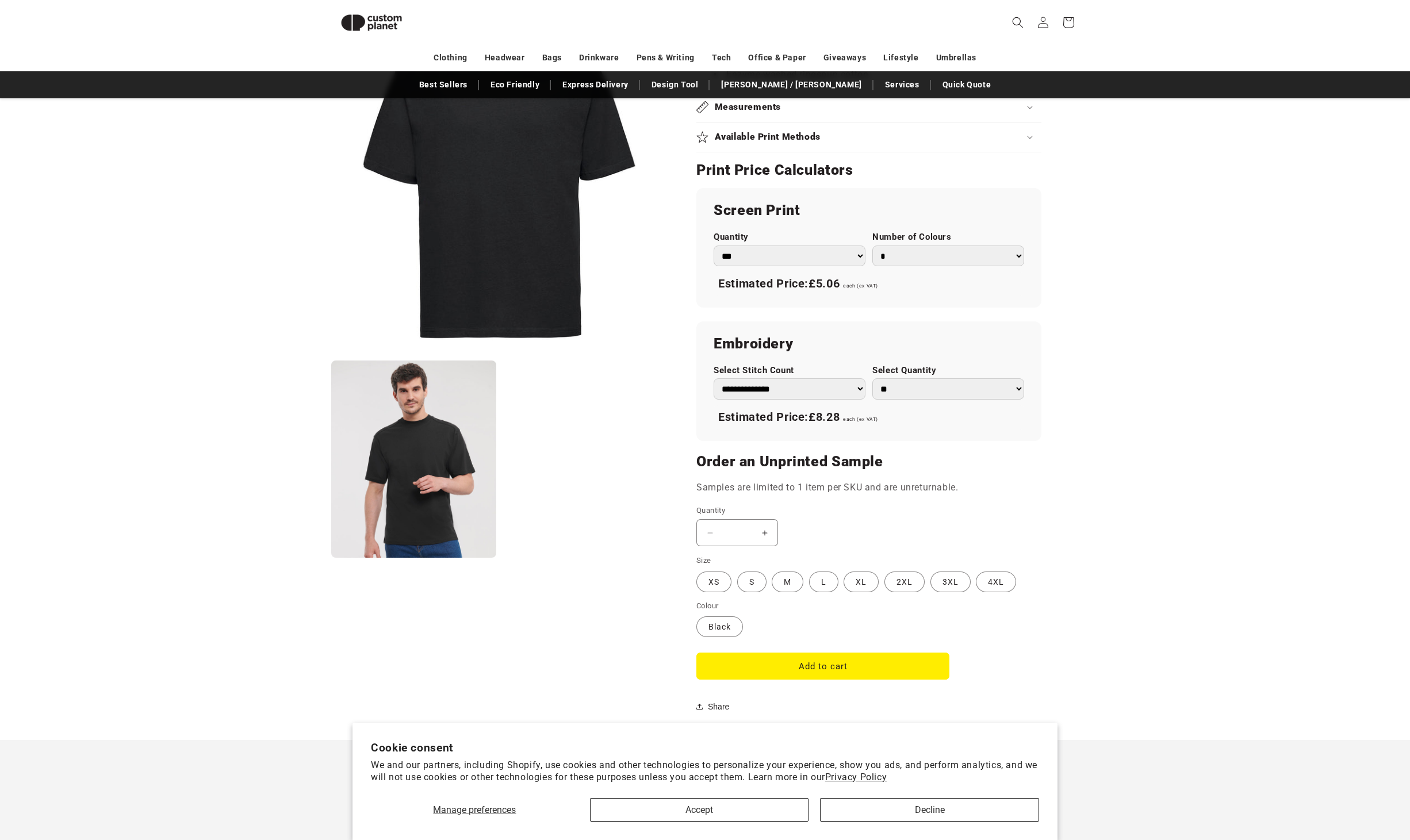
scroll to position [618, 0]
